Goal: Task Accomplishment & Management: Use online tool/utility

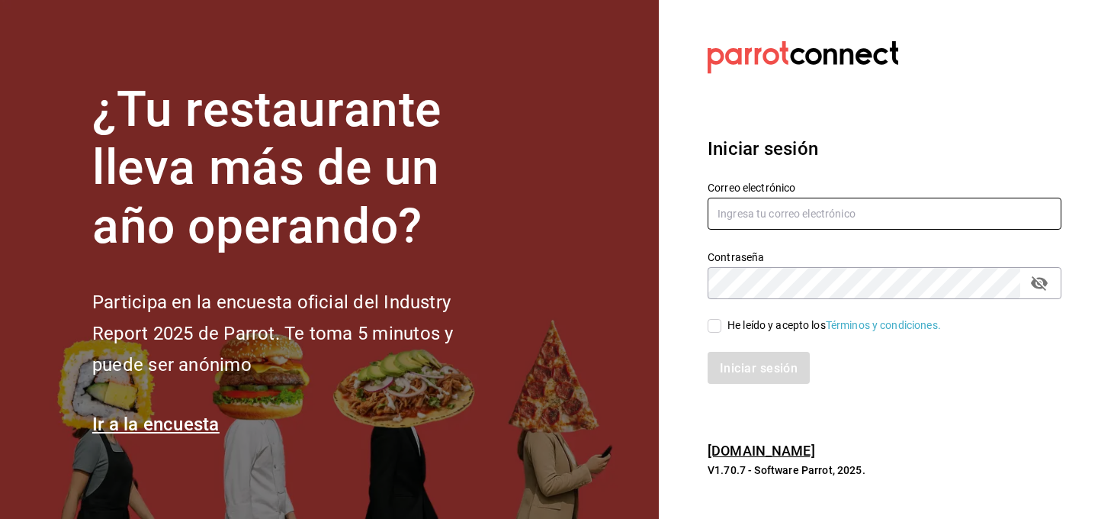
type input "[PERSON_NAME][EMAIL_ADDRESS][PERSON_NAME][DOMAIN_NAME]"
click at [710, 323] on input "He leído y acepto los Términos y condiciones." at bounding box center [715, 326] width 14 height 14
checkbox input "true"
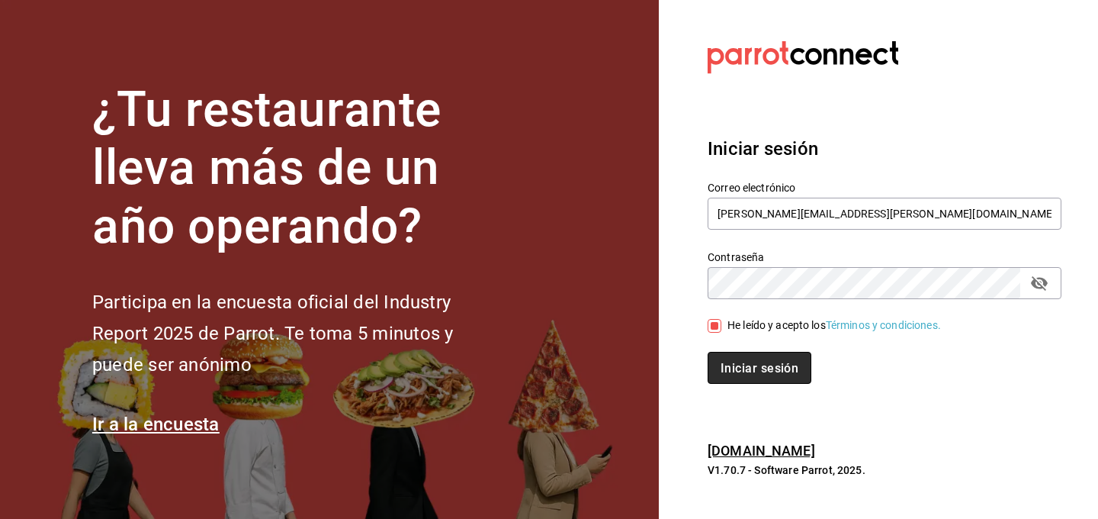
click at [717, 357] on button "Iniciar sesión" at bounding box center [760, 368] width 104 height 32
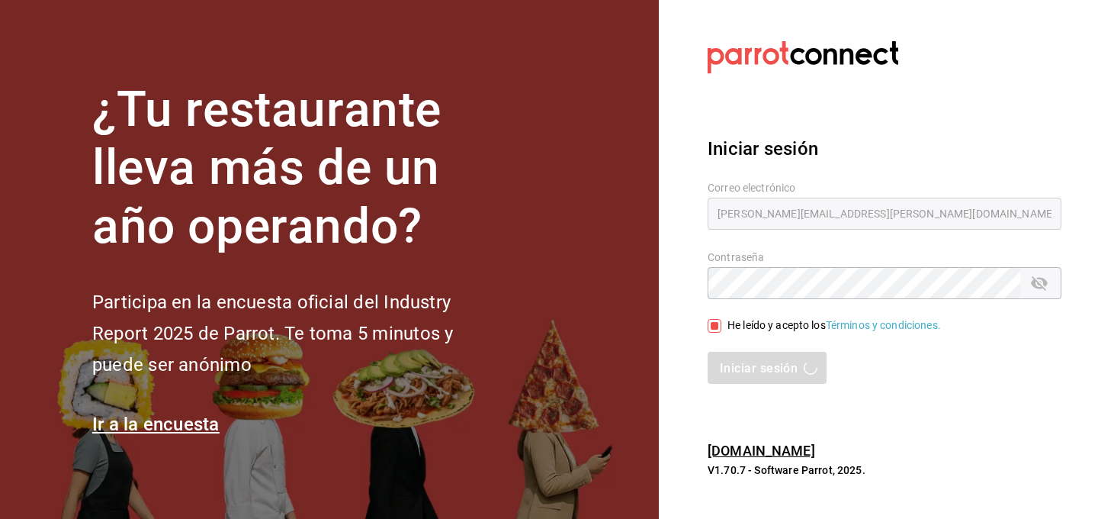
click at [827, 139] on h3 "Iniciar sesión" at bounding box center [885, 148] width 354 height 27
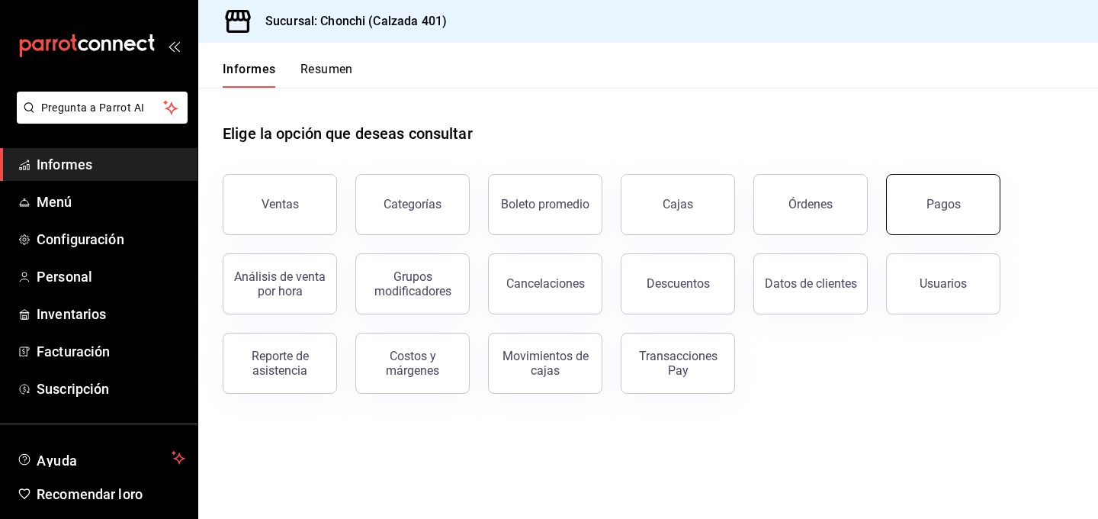
click at [940, 199] on font "Pagos" at bounding box center [944, 204] width 34 height 14
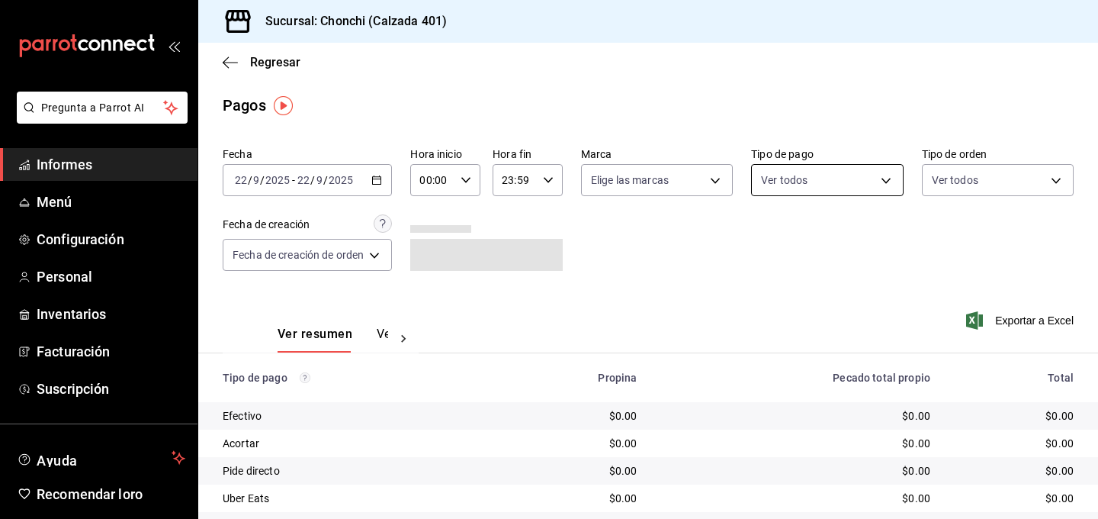
click at [768, 174] on body "Pregunta a Parrot AI Informes Menú Configuración Personal Inventarios Facturaci…" at bounding box center [549, 259] width 1098 height 519
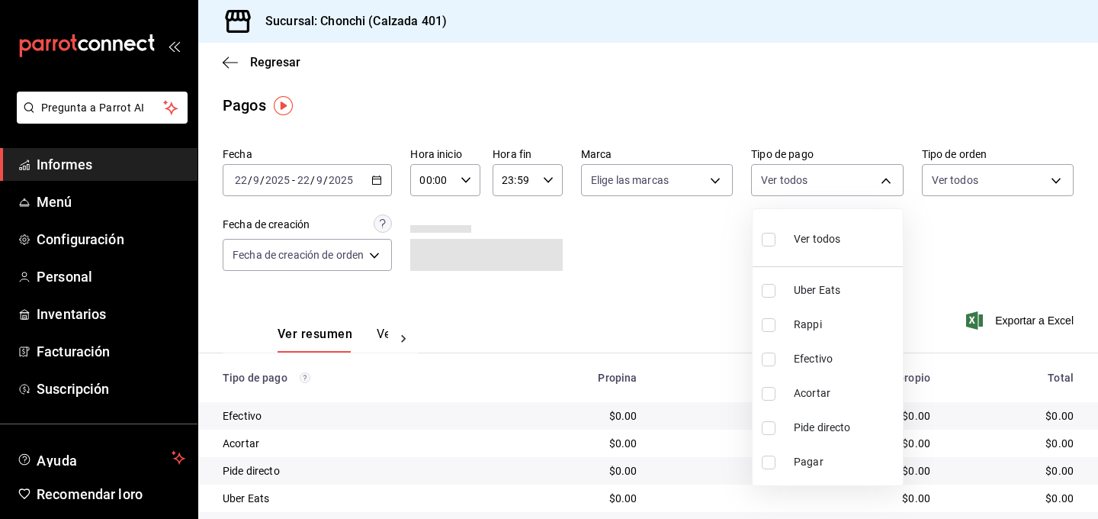
click at [775, 296] on input "checkbox" at bounding box center [769, 291] width 14 height 14
checkbox input "true"
type input "3a362361-4e65-4db7-bffe-8a88c552fff4"
click at [622, 270] on div at bounding box center [549, 259] width 1098 height 519
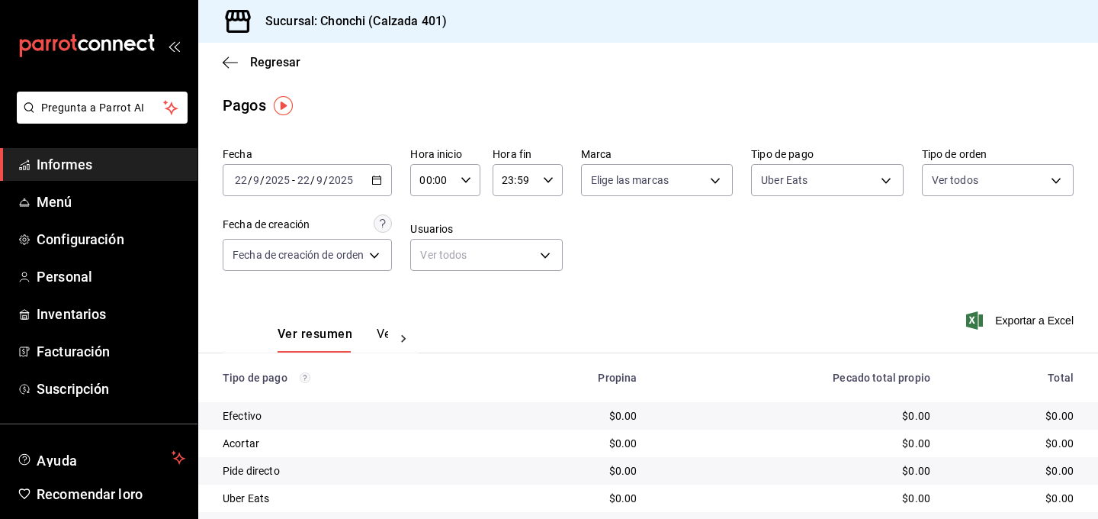
click at [384, 185] on div "2025-09-22 22 / 9 / 2025 - 2025-09-22 22 / 9 / 2025" at bounding box center [307, 180] width 169 height 32
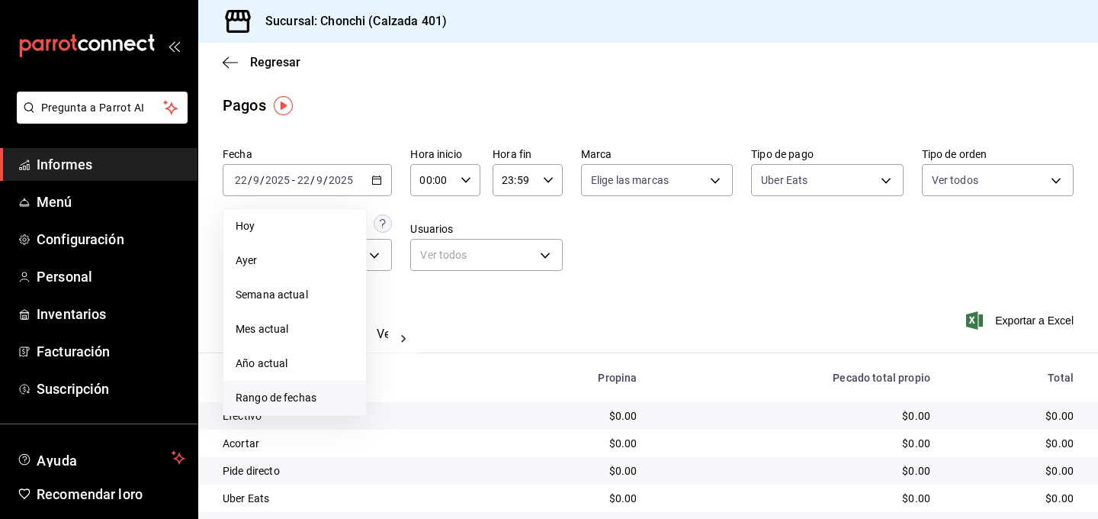
click at [301, 394] on font "Rango de fechas" at bounding box center [276, 397] width 81 height 12
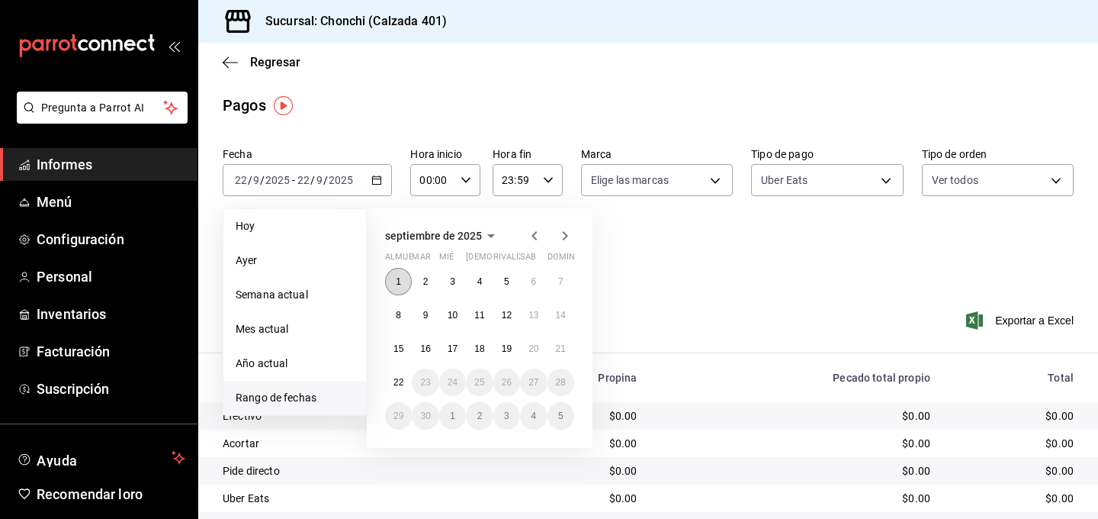
click at [397, 283] on font "1" at bounding box center [398, 281] width 5 height 11
click at [403, 378] on font "22" at bounding box center [399, 382] width 10 height 11
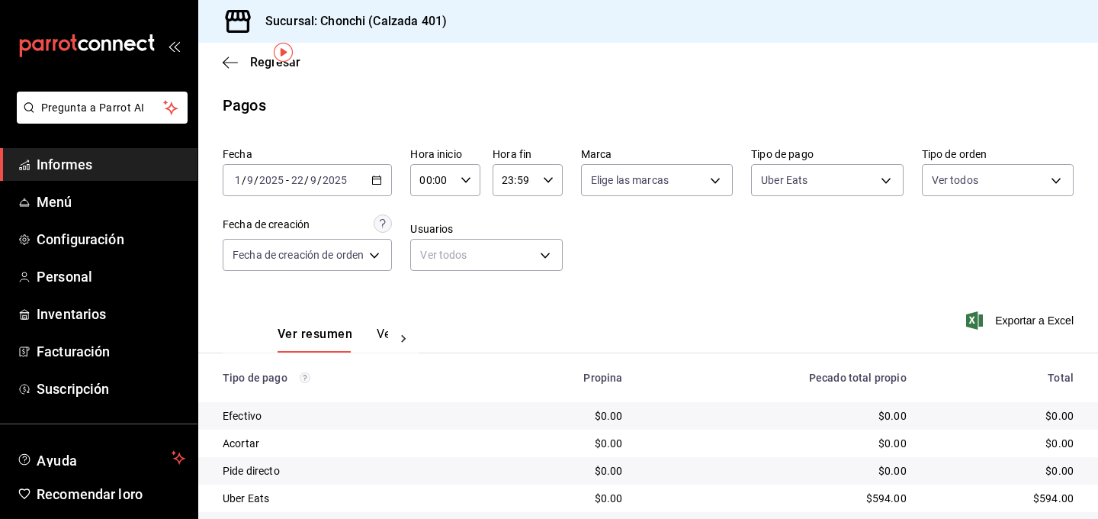
scroll to position [101, 0]
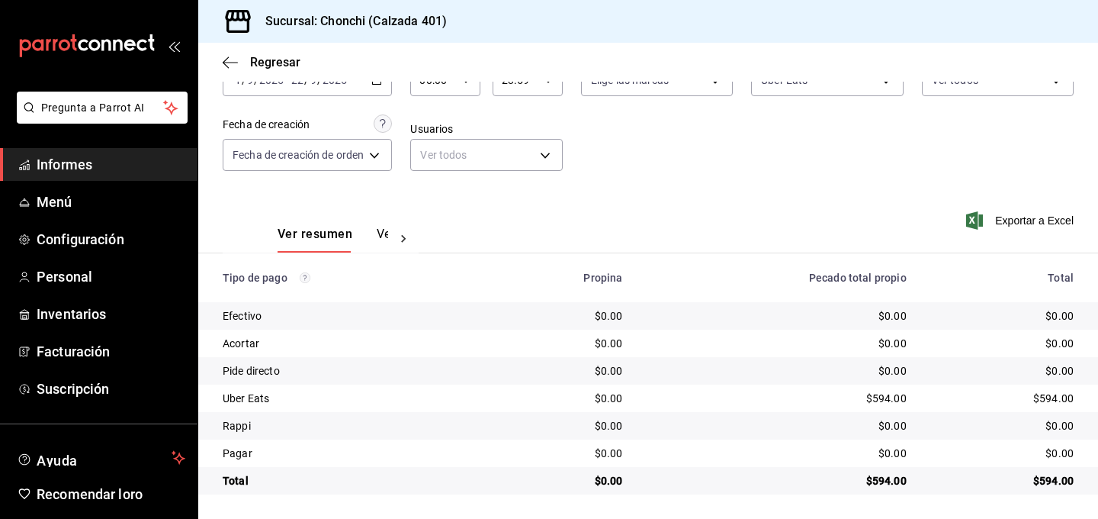
click at [373, 241] on div "Ver resumen Ver pagos" at bounding box center [333, 239] width 111 height 27
click at [378, 239] on font "Ver pagos" at bounding box center [405, 234] width 57 height 14
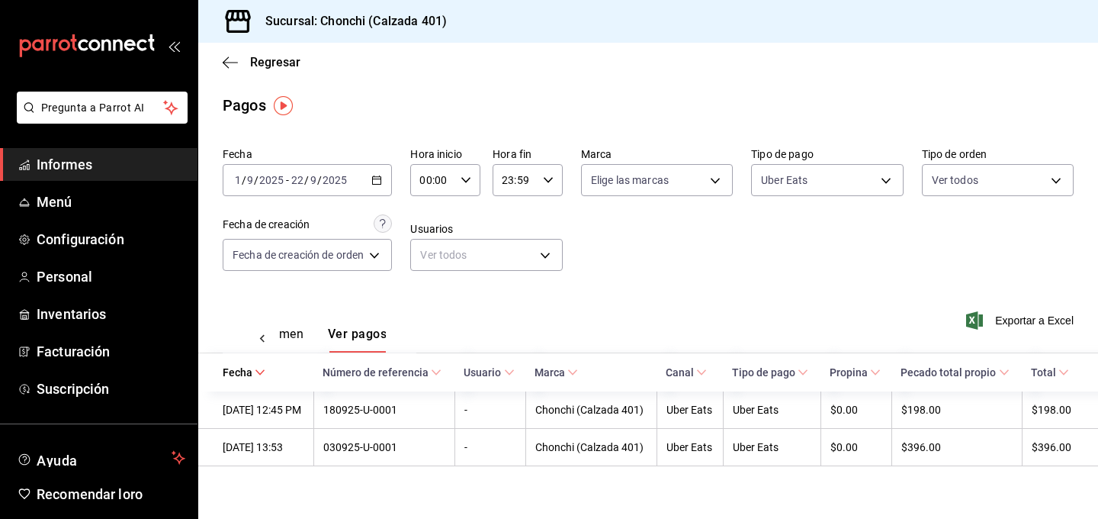
click at [381, 182] on icon "button" at bounding box center [376, 180] width 11 height 11
